Goal: Find contact information: Obtain details needed to contact an individual or organization

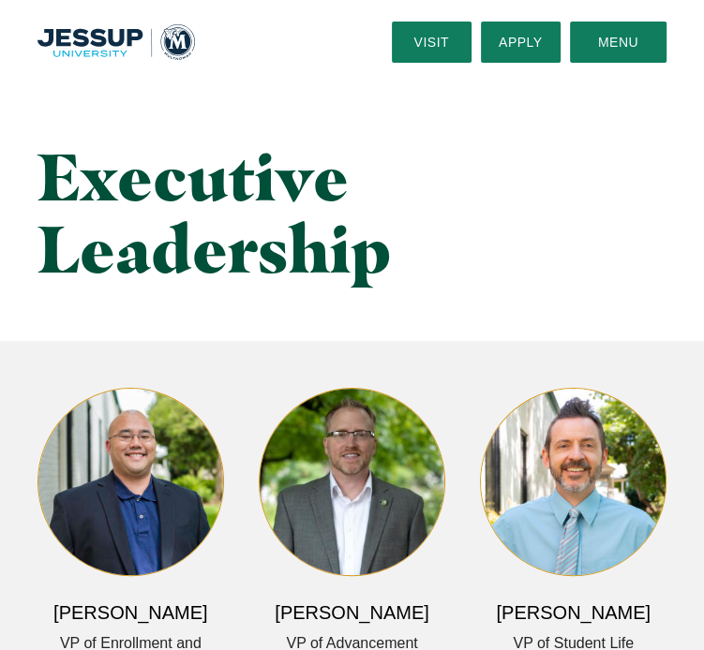
scroll to position [312, 0]
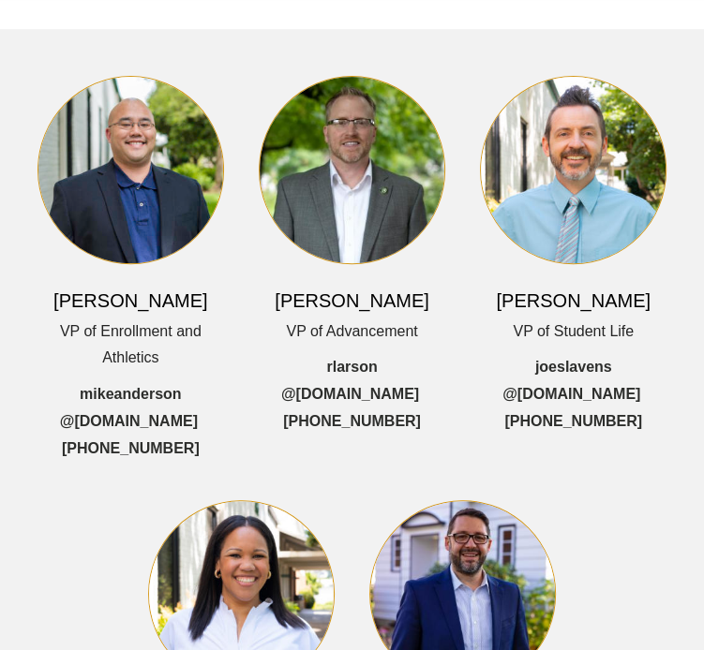
click at [112, 202] on img "Grid" at bounding box center [130, 170] width 185 height 186
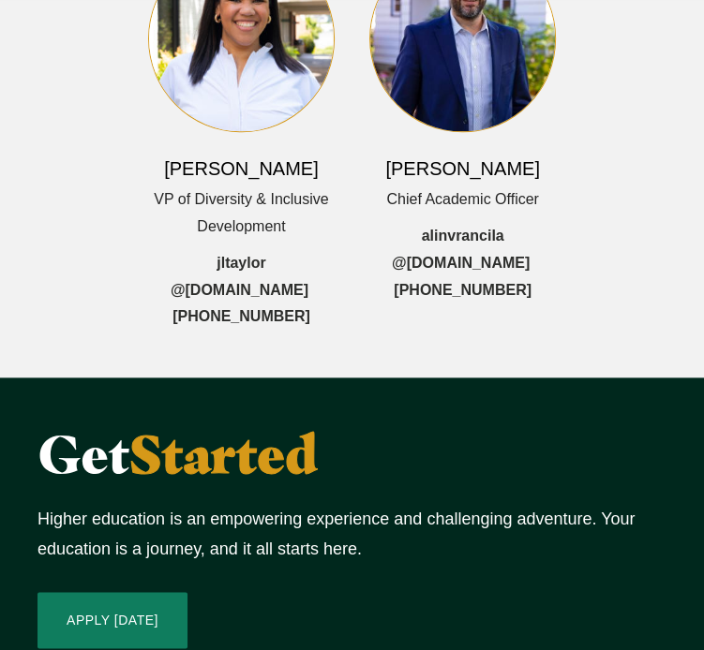
scroll to position [937, 0]
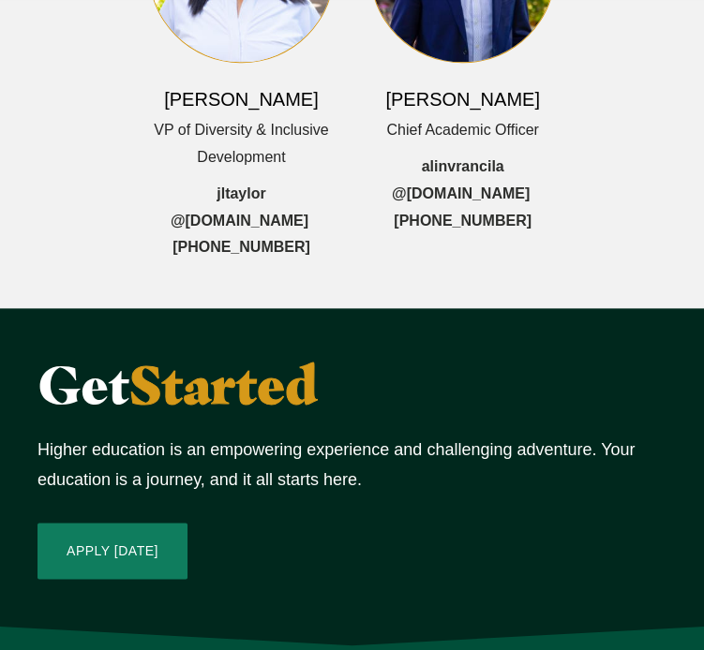
click at [477, 63] on div "[PERSON_NAME] Chief Academic Officer alinvrancila @[DOMAIN_NAME] [PHONE_NUMBER]" at bounding box center [462, 55] width 186 height 360
click at [476, 196] on span "@[DOMAIN_NAME]" at bounding box center [461, 194] width 138 height 27
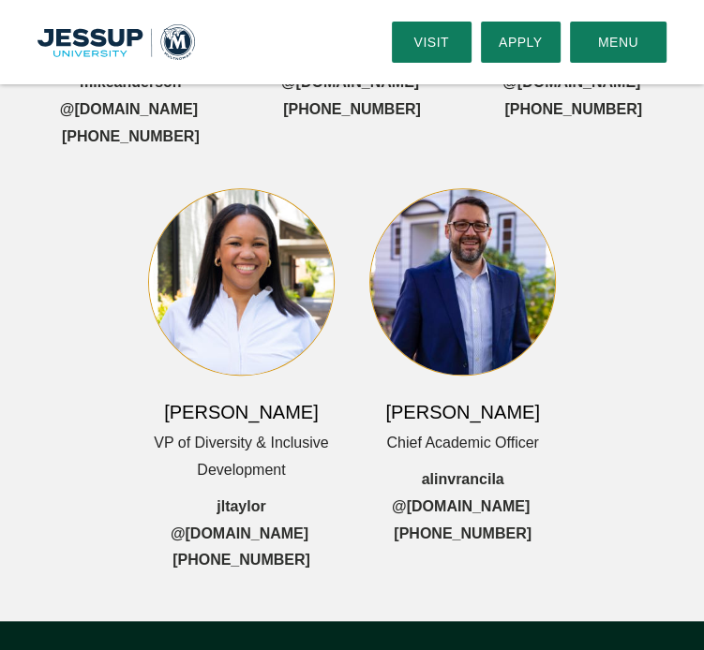
click at [641, 319] on div "[PERSON_NAME] VP of Enrollment and Athletics mikeanderson @[DOMAIN_NAME] [PHONE…" at bounding box center [352, 150] width 704 height 848
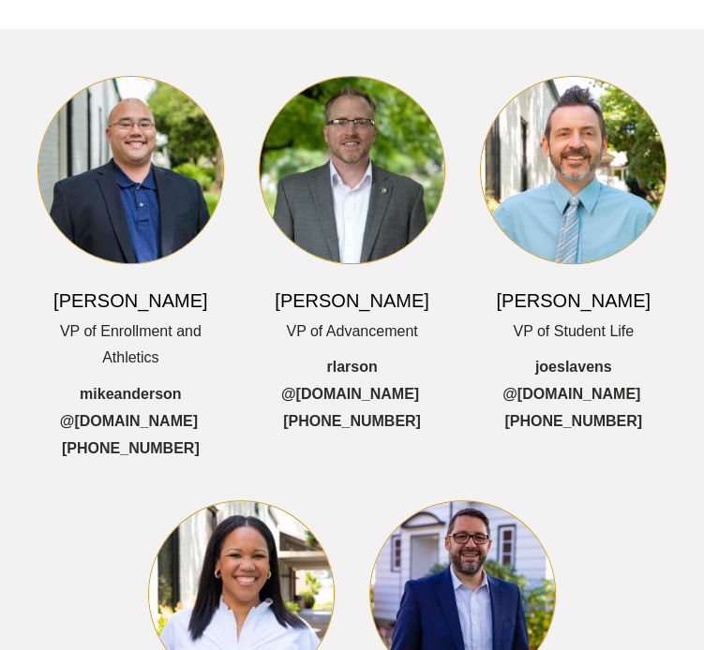
scroll to position [0, 0]
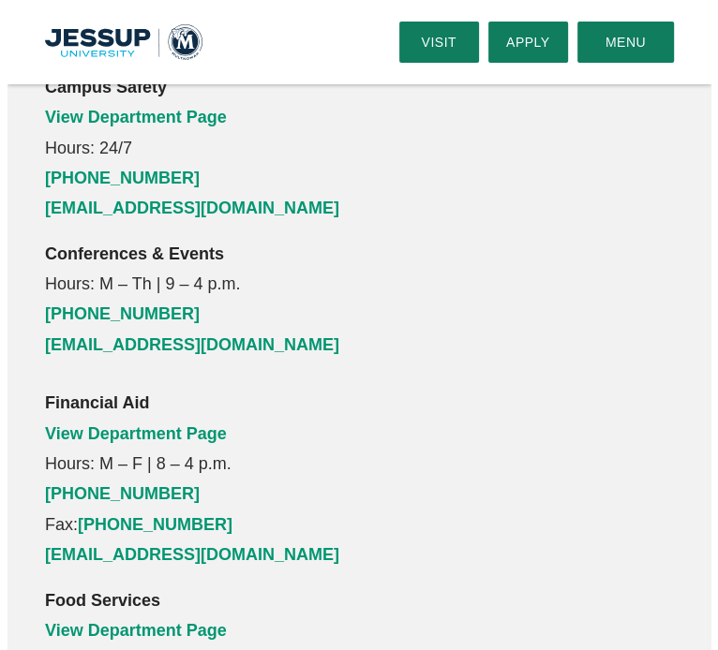
scroll to position [937, 0]
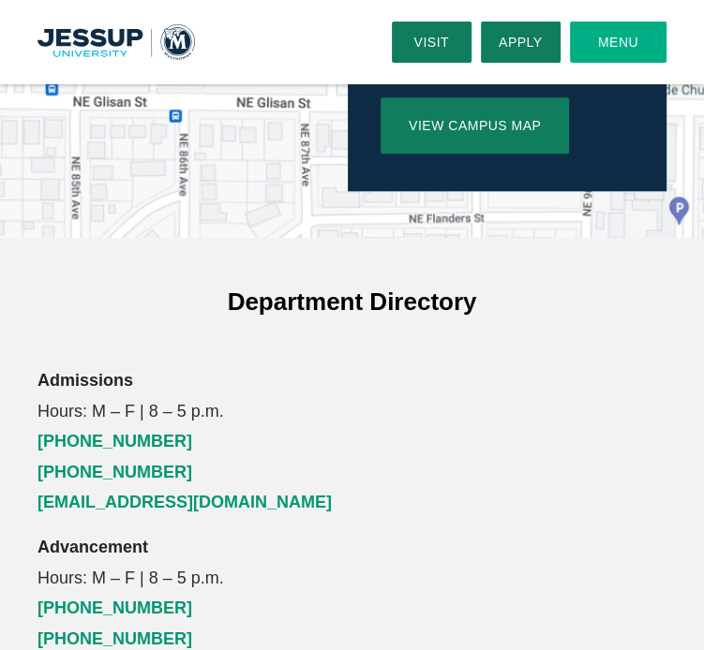
click at [626, 52] on button "Menu" at bounding box center [618, 42] width 96 height 41
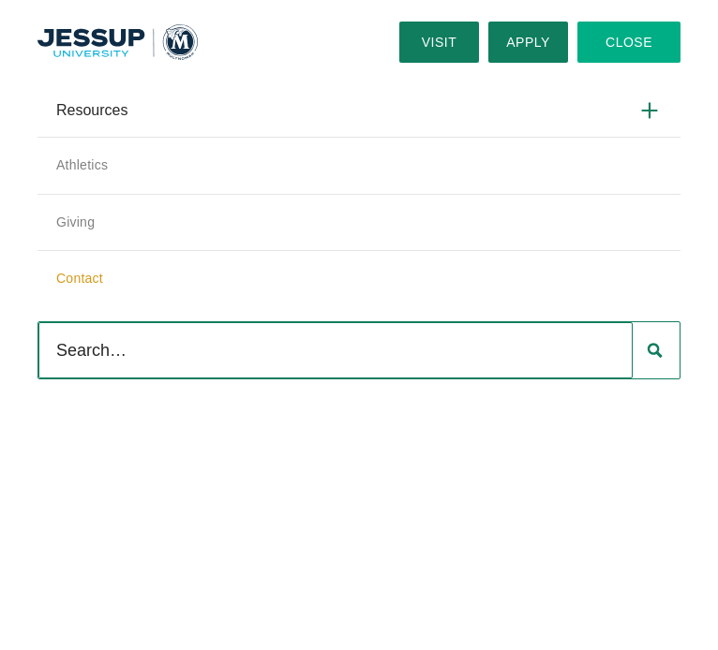
click at [96, 280] on link "Contact" at bounding box center [358, 278] width 643 height 57
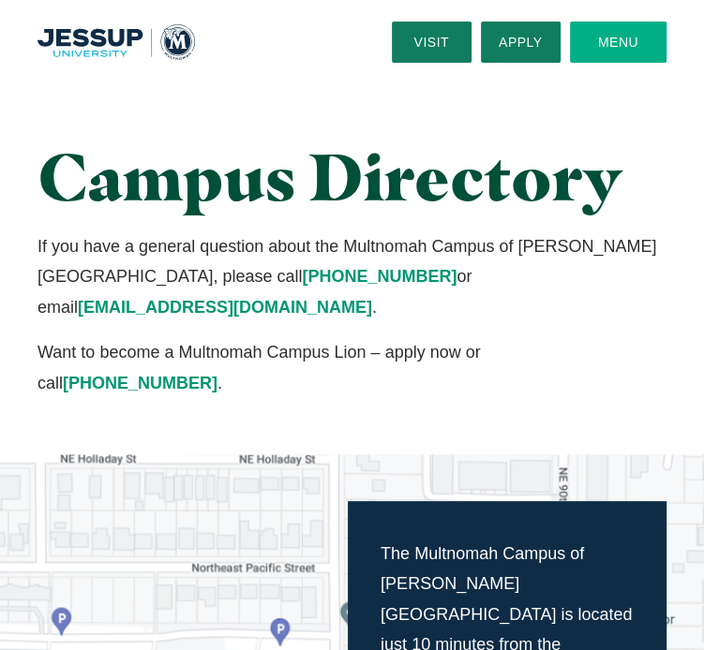
click at [606, 56] on button "Menu" at bounding box center [618, 42] width 96 height 41
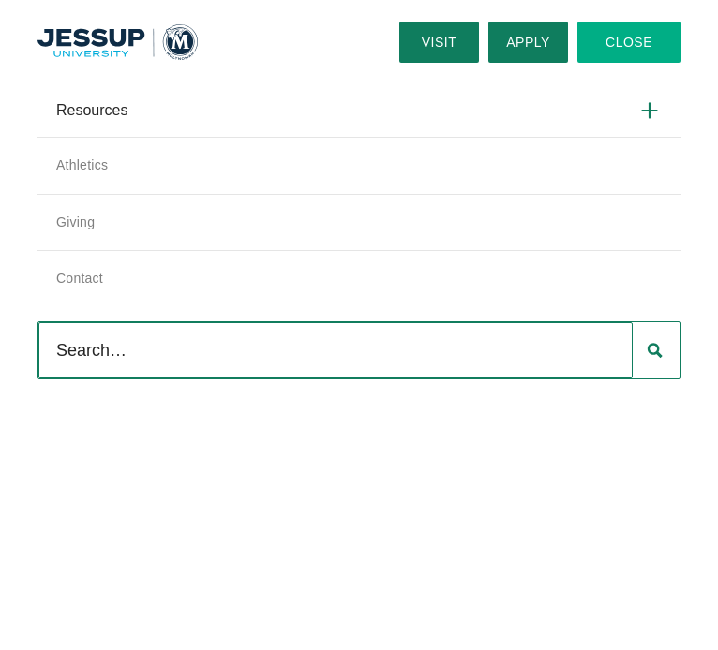
click at [642, 115] on use at bounding box center [649, 110] width 14 height 14
click at [0, 0] on input "Resources" at bounding box center [0, 0] width 0 height 0
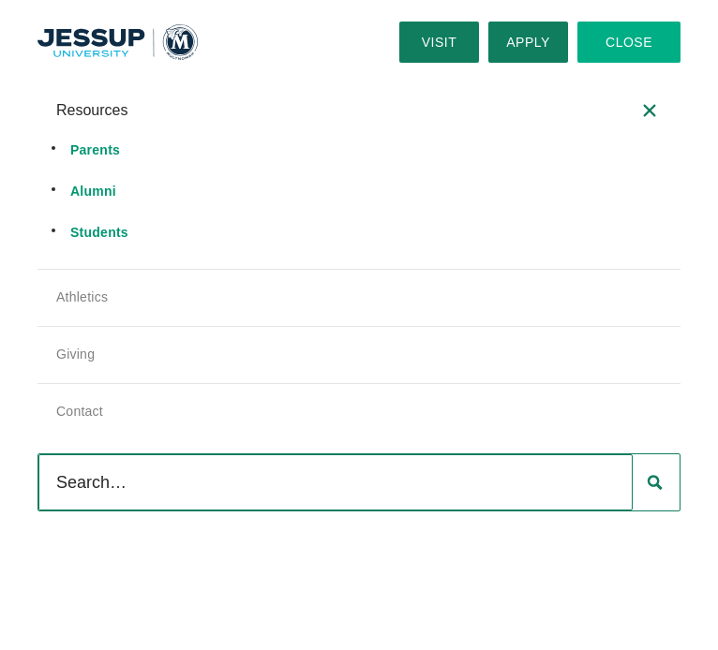
click at [234, 472] on input "Search" at bounding box center [335, 482] width 594 height 56
